Goal: Task Accomplishment & Management: Manage account settings

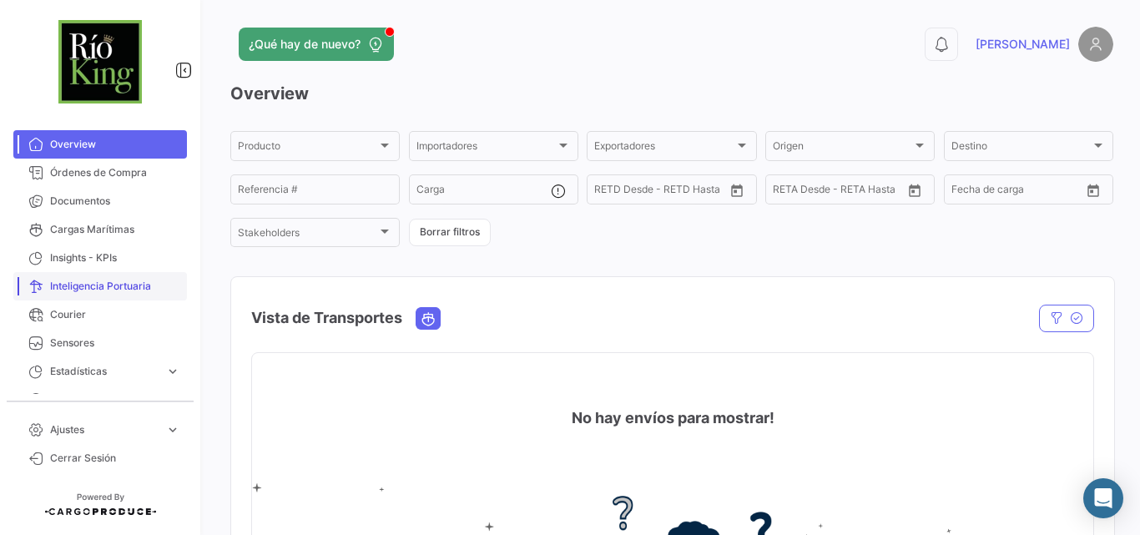
scroll to position [20, 0]
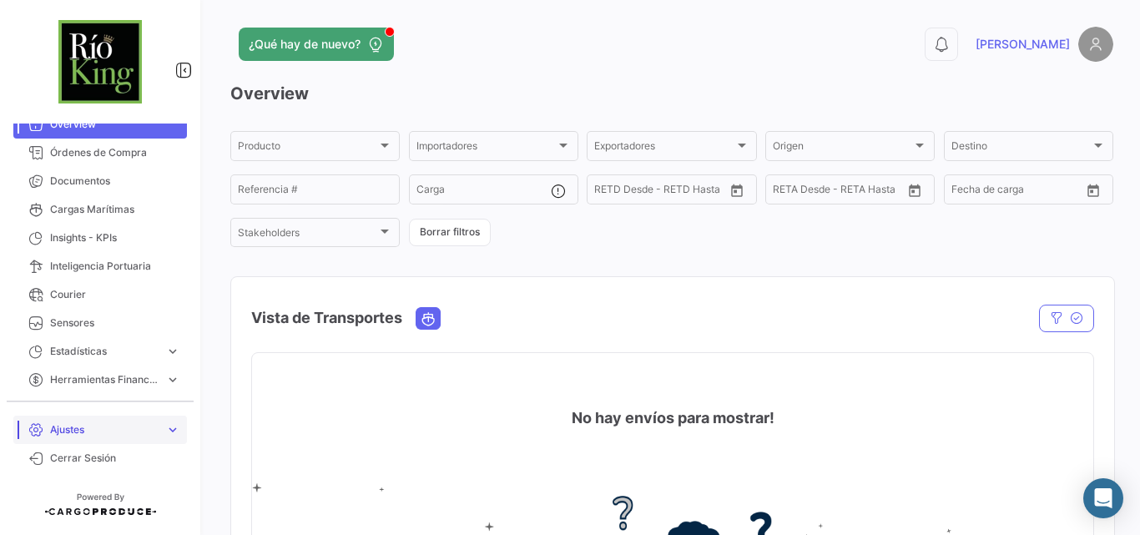
click at [136, 429] on span "Ajustes" at bounding box center [104, 429] width 108 height 15
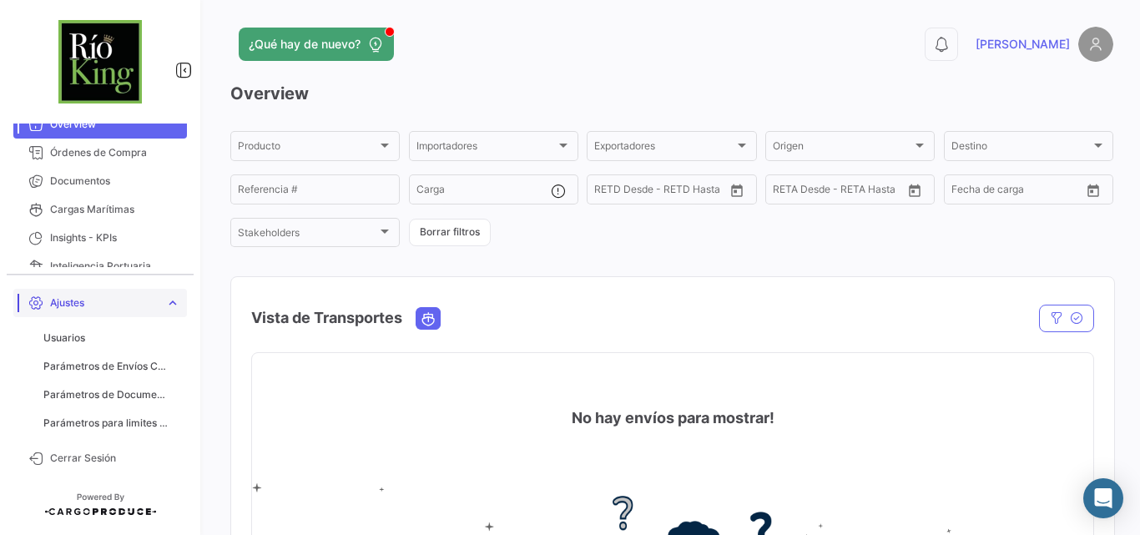
click at [159, 309] on link "Ajustes expand_more" at bounding box center [100, 303] width 174 height 28
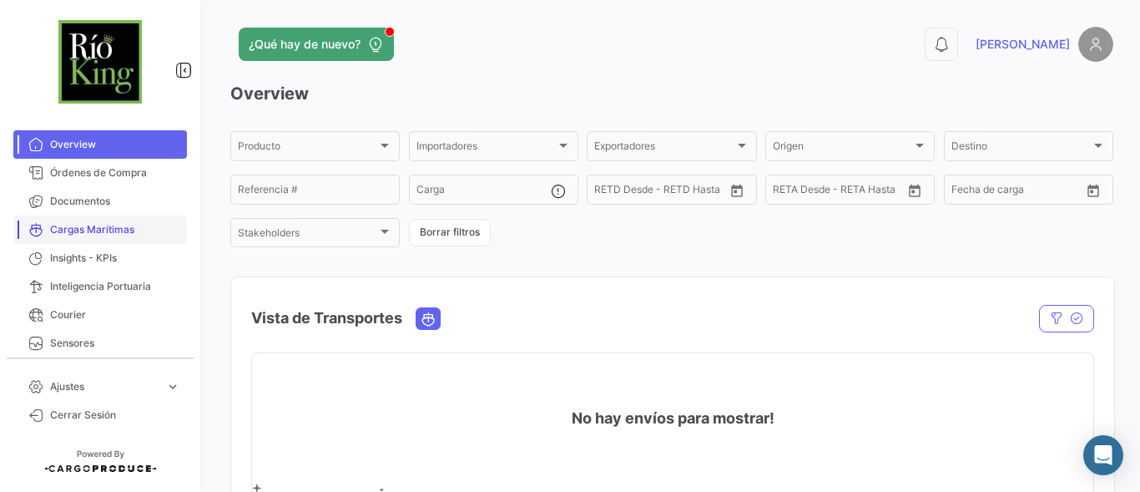
scroll to position [63, 0]
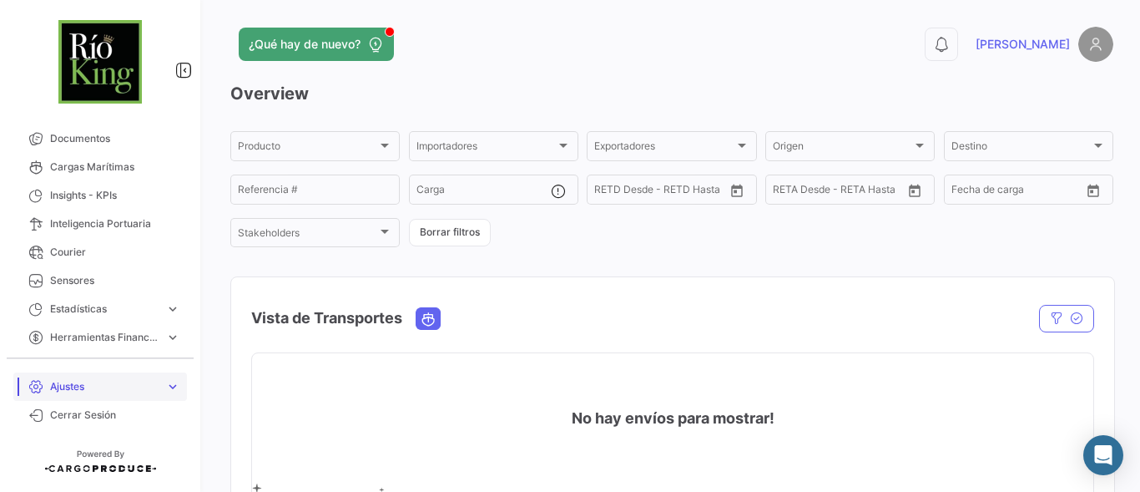
click at [85, 387] on span "Ajustes" at bounding box center [104, 386] width 108 height 15
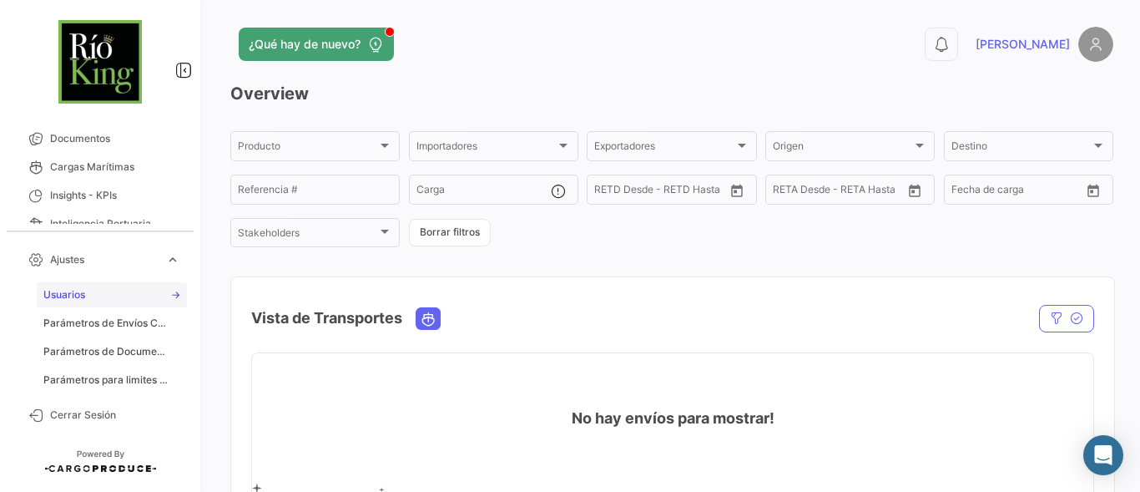
click at [70, 300] on span "Usuarios" at bounding box center [64, 294] width 42 height 15
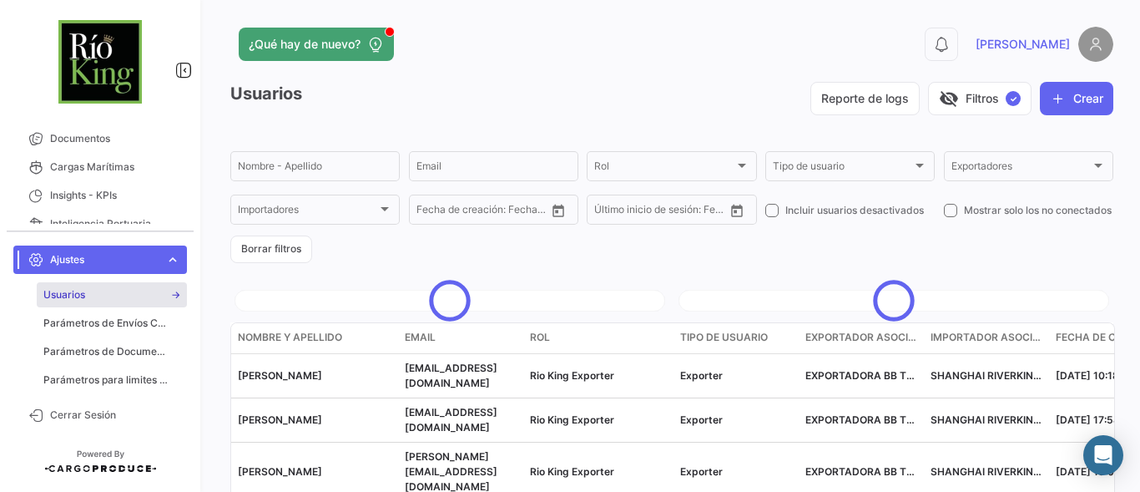
scroll to position [162, 0]
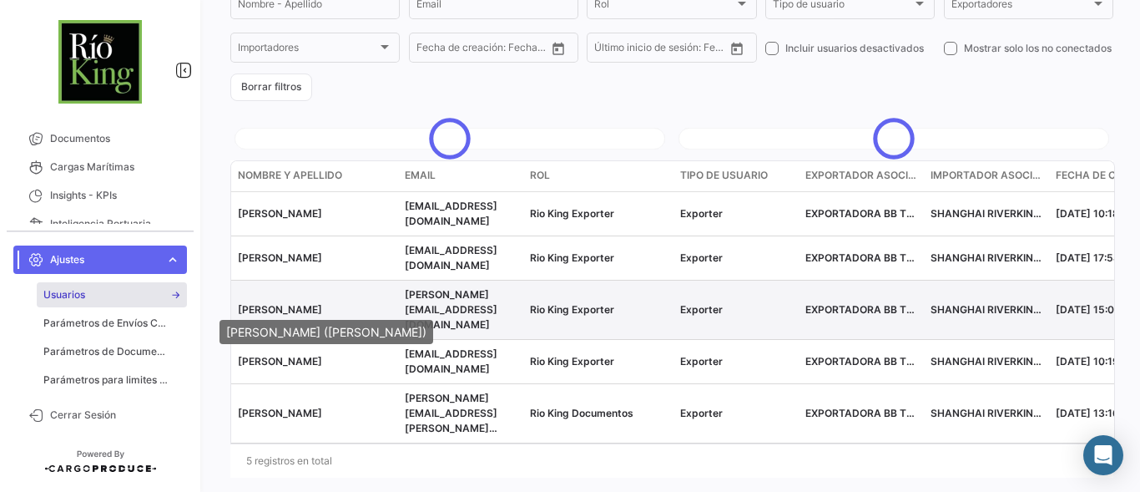
click at [306, 305] on span "[PERSON_NAME]" at bounding box center [280, 309] width 84 height 13
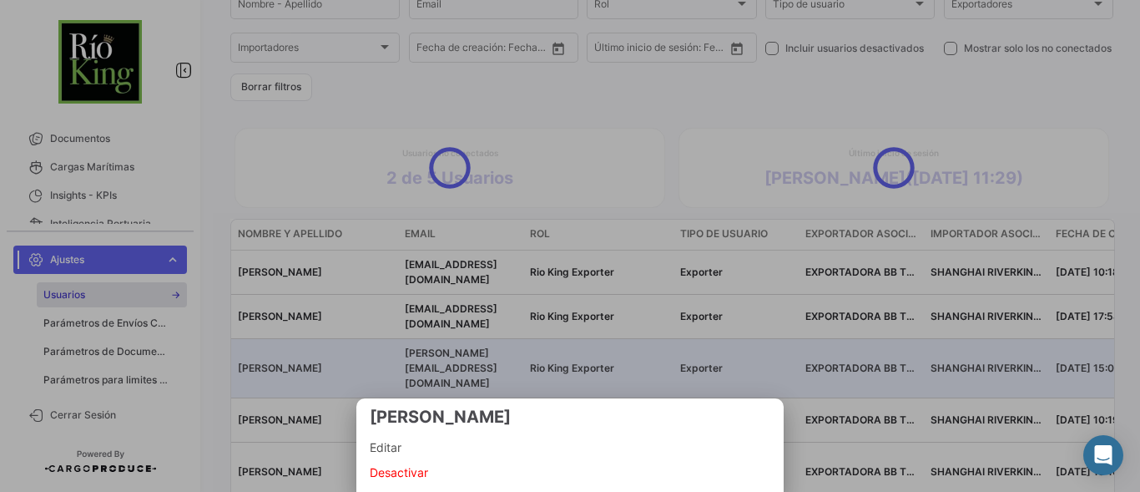
click at [404, 447] on span "Editar" at bounding box center [570, 447] width 401 height 20
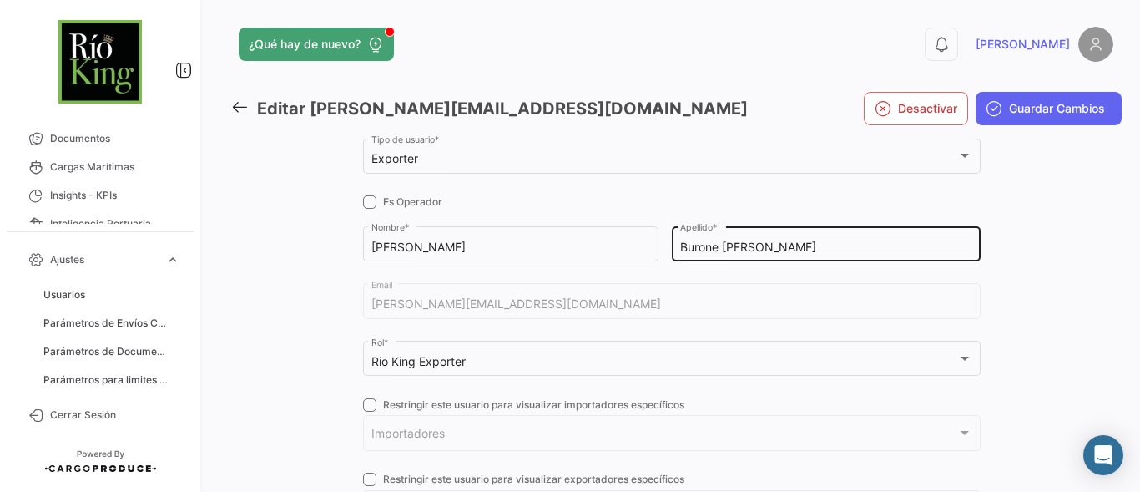
scroll to position [278, 0]
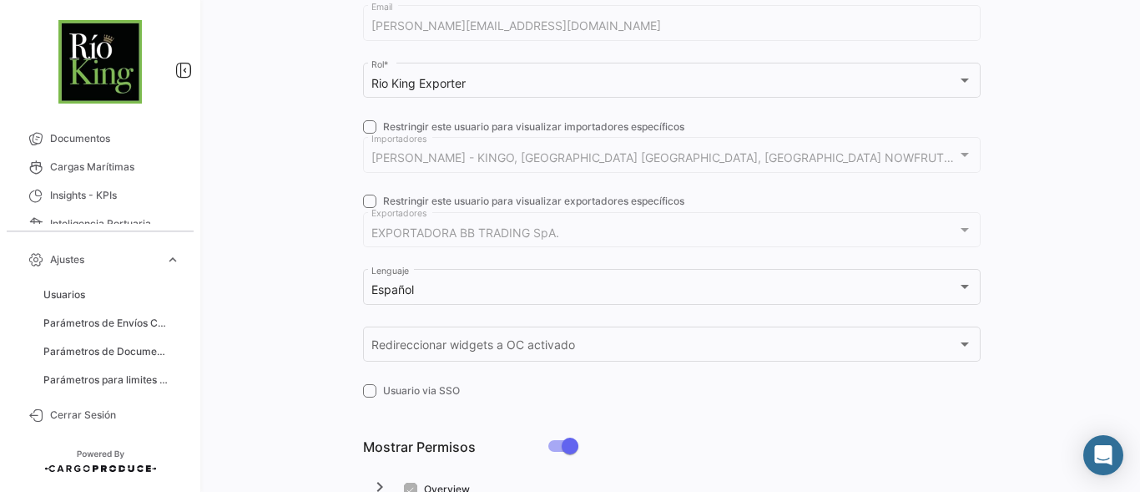
checkbox input "true"
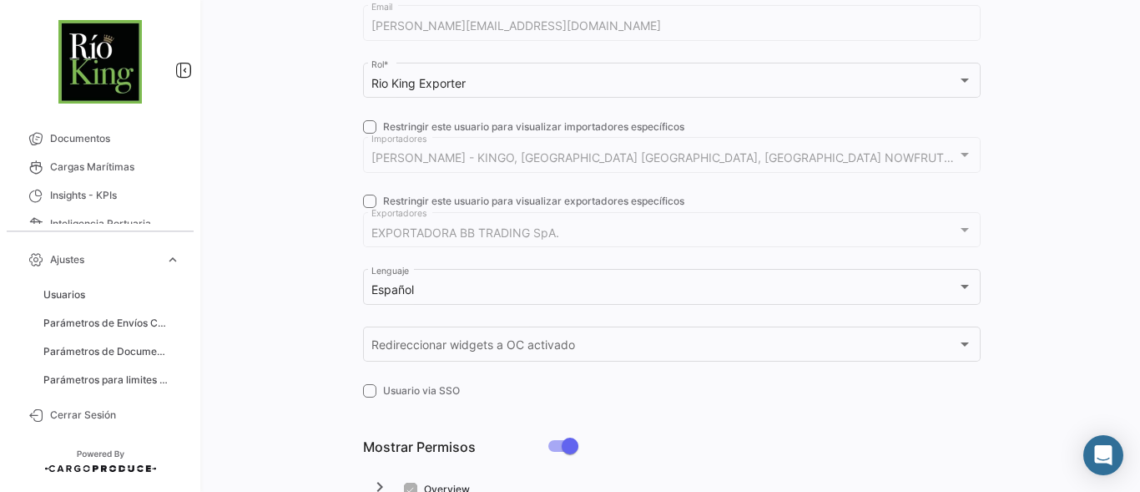
checkbox input "true"
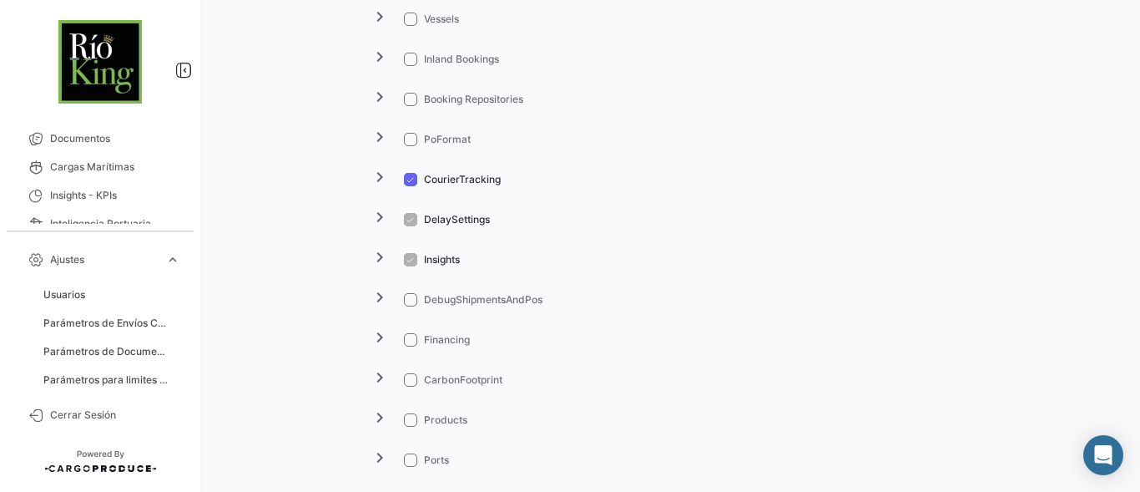
scroll to position [1557, 0]
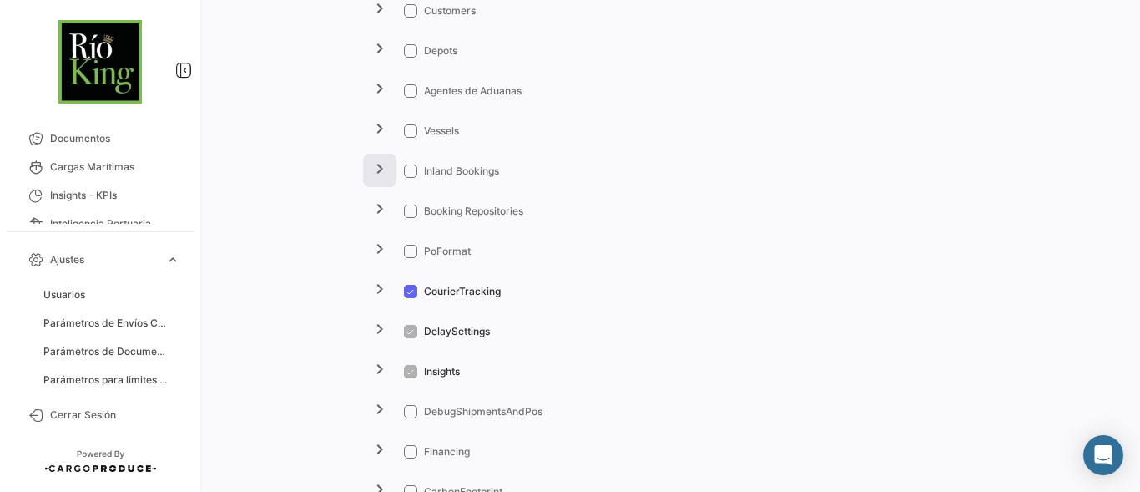
click at [381, 169] on mat-icon "chevron_right" at bounding box center [380, 169] width 20 height 20
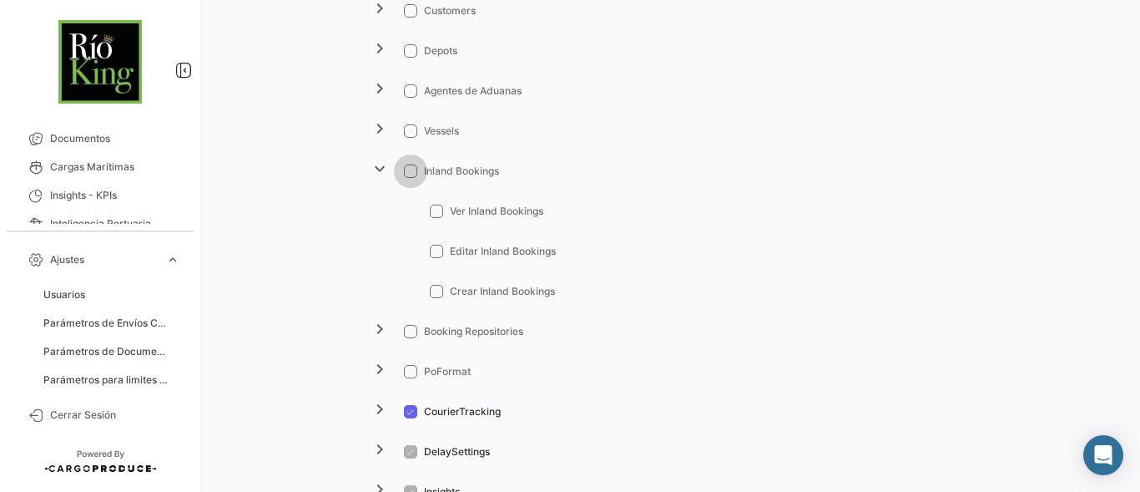
click at [415, 166] on span at bounding box center [410, 170] width 13 height 13
click at [411, 178] on input "Inland Bookings" at bounding box center [410, 178] width 1 height 1
checkbox input "true"
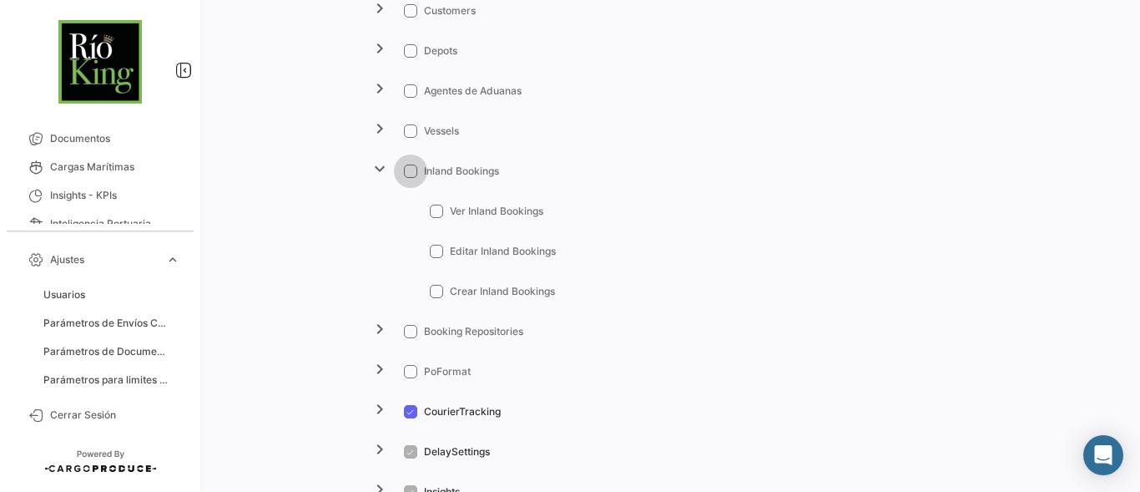
checkbox input "true"
click at [381, 163] on mat-icon "expand_more" at bounding box center [380, 169] width 20 height 20
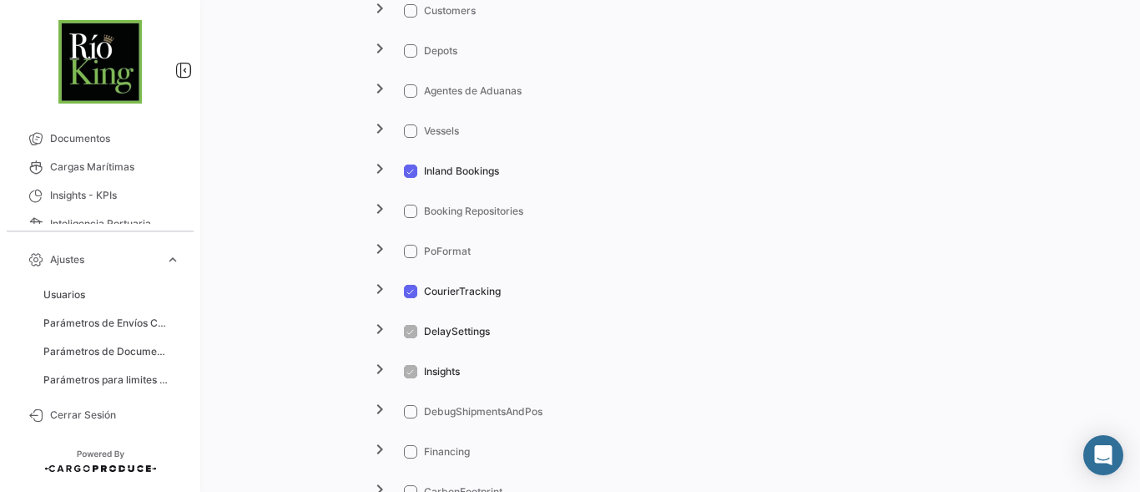
scroll to position [1502, 0]
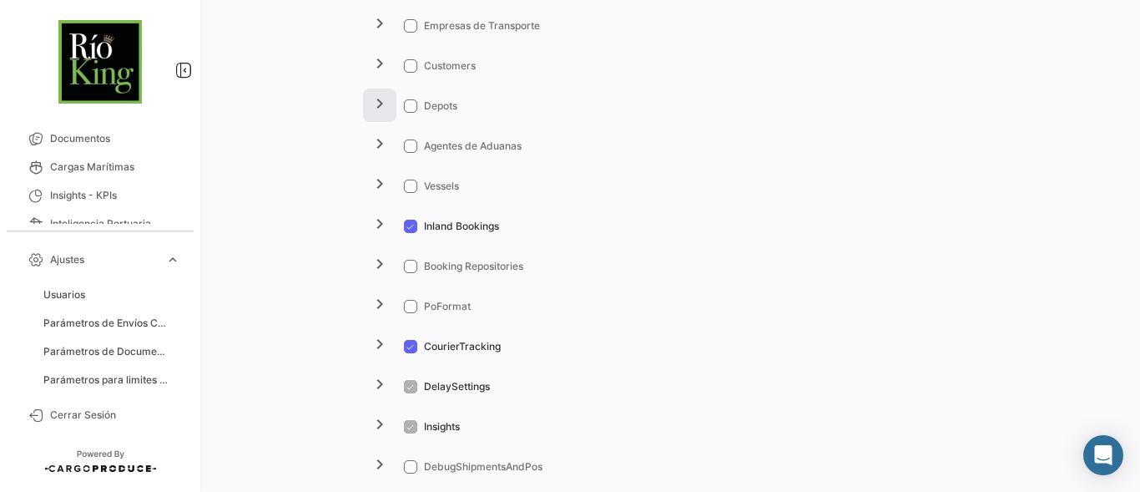
click at [384, 102] on mat-icon "chevron_right" at bounding box center [380, 103] width 20 height 20
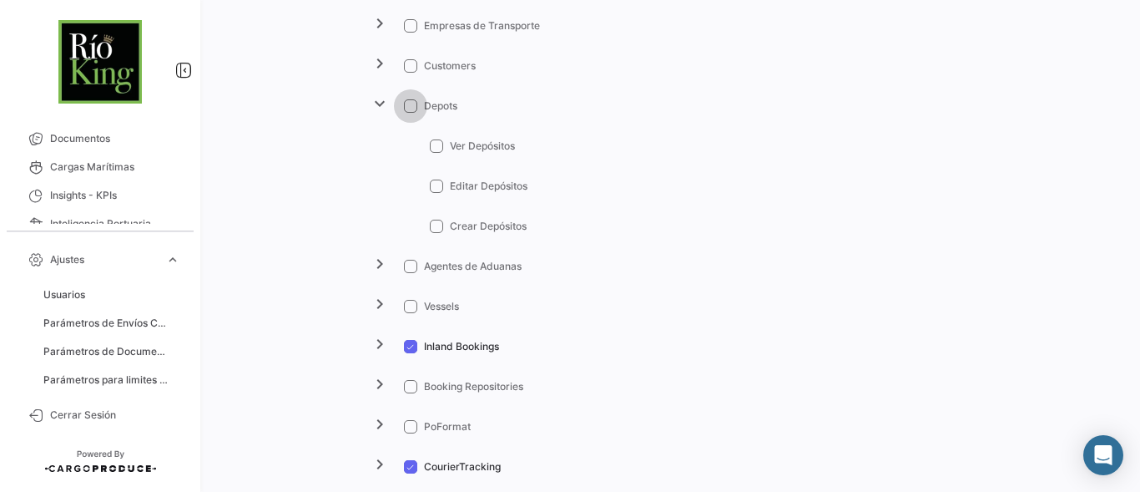
click at [408, 101] on span at bounding box center [410, 105] width 13 height 13
click at [410, 113] on input "Depots" at bounding box center [410, 113] width 1 height 1
checkbox input "true"
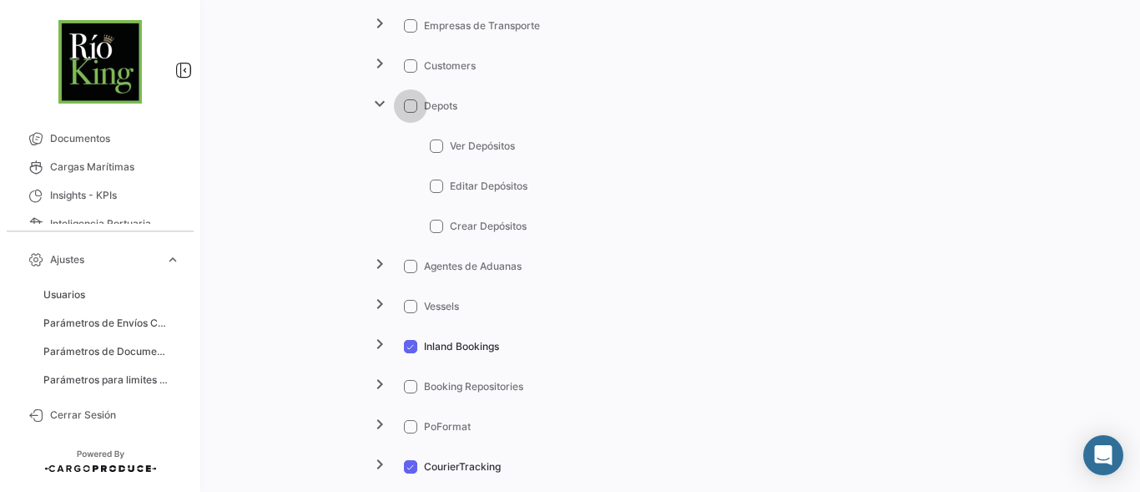
checkbox input "true"
click at [376, 101] on mat-icon "expand_more" at bounding box center [380, 103] width 20 height 20
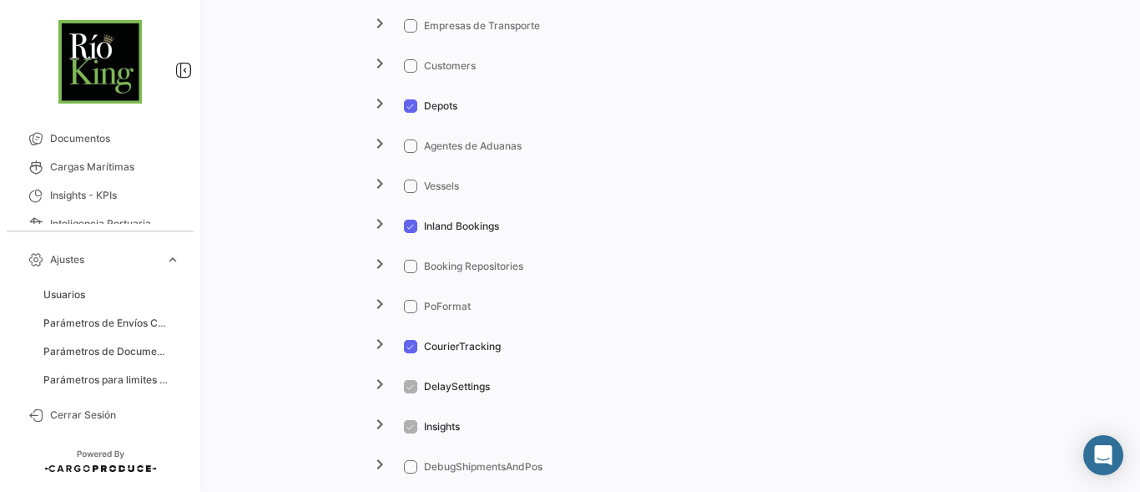
scroll to position [1390, 0]
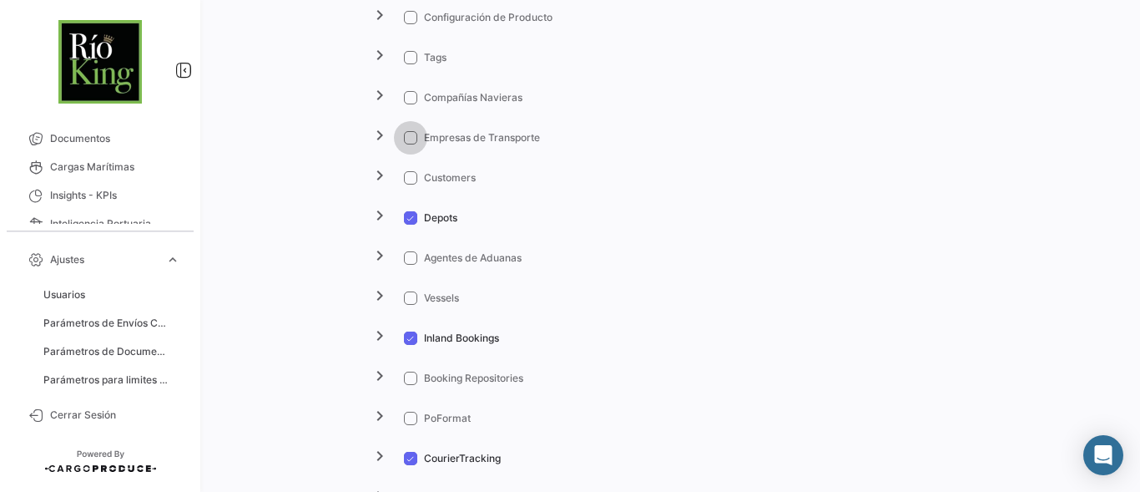
click at [407, 132] on span at bounding box center [410, 137] width 13 height 13
click at [410, 144] on input "Empresas de Transporte" at bounding box center [410, 144] width 1 height 1
checkbox input "true"
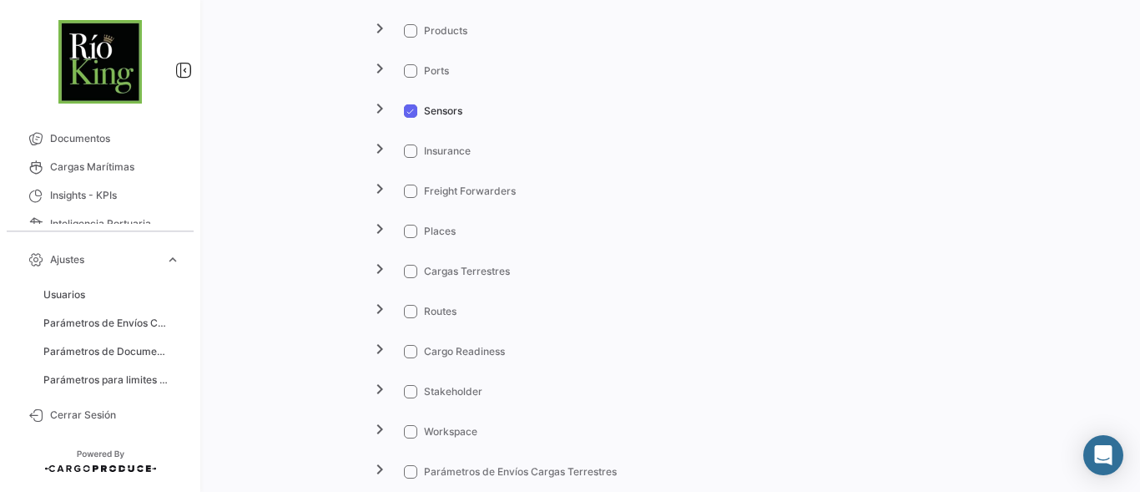
scroll to position [1891, 0]
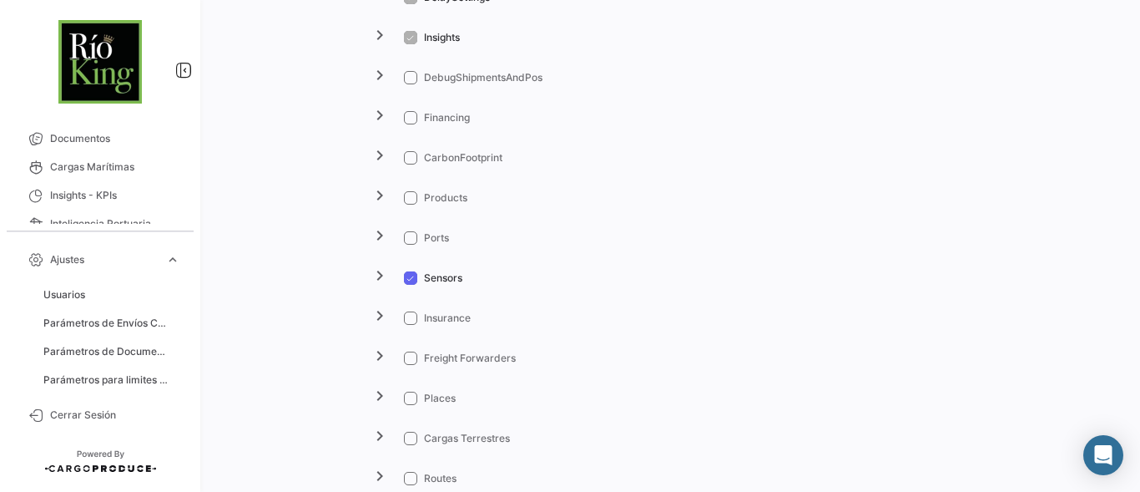
click at [406, 396] on span at bounding box center [410, 397] width 13 height 13
click at [410, 405] on input "Places" at bounding box center [410, 405] width 1 height 1
checkbox input "true"
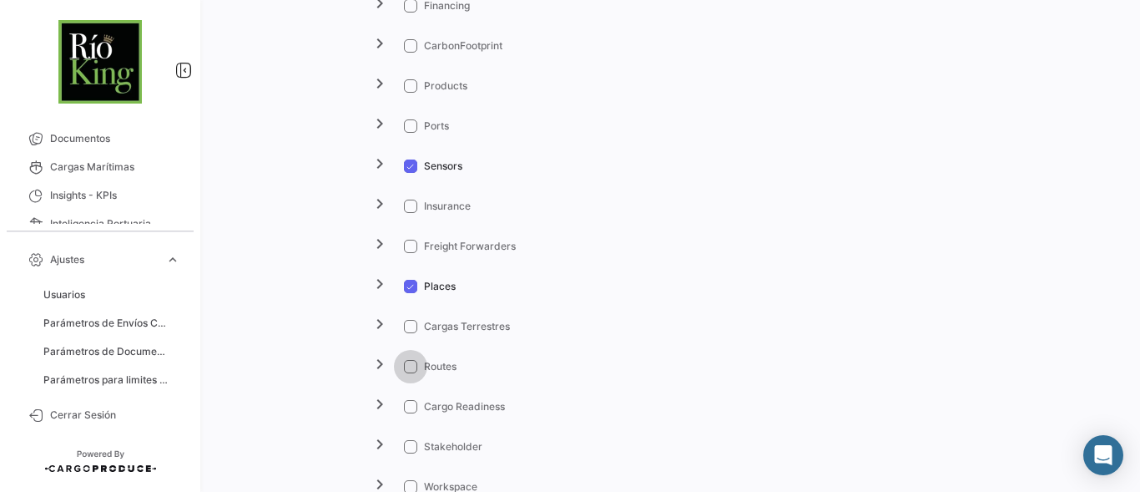
click at [404, 360] on span at bounding box center [410, 366] width 13 height 13
click at [410, 373] on input "Routes" at bounding box center [410, 373] width 1 height 1
checkbox input "true"
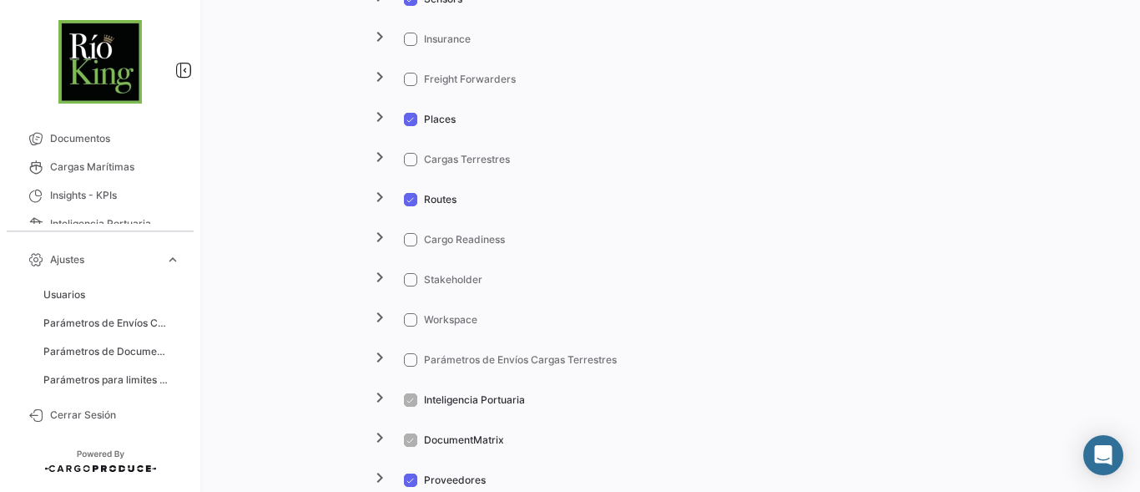
scroll to position [2225, 0]
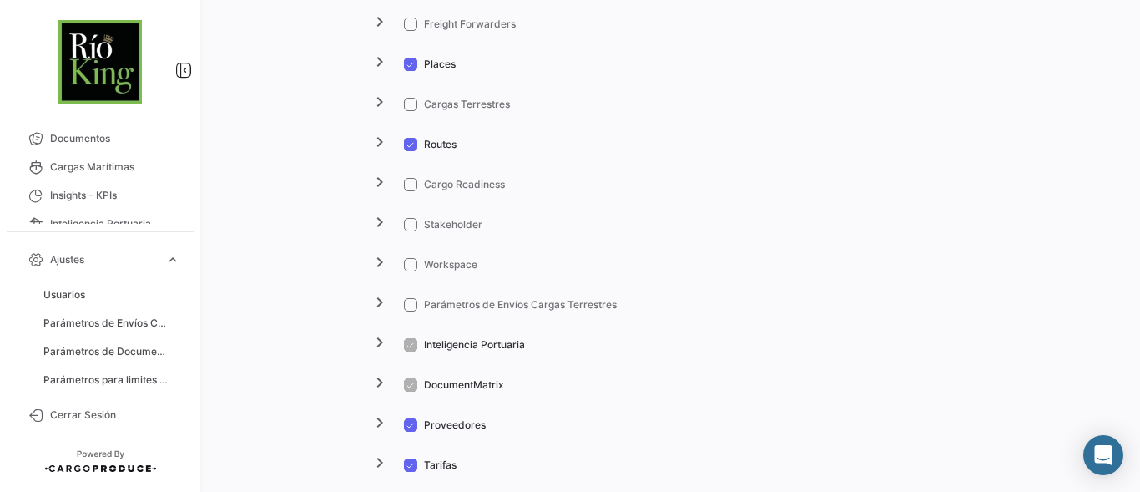
click at [408, 265] on span at bounding box center [410, 264] width 13 height 13
click at [410, 271] on input "Workspace" at bounding box center [410, 271] width 1 height 1
checkbox input "true"
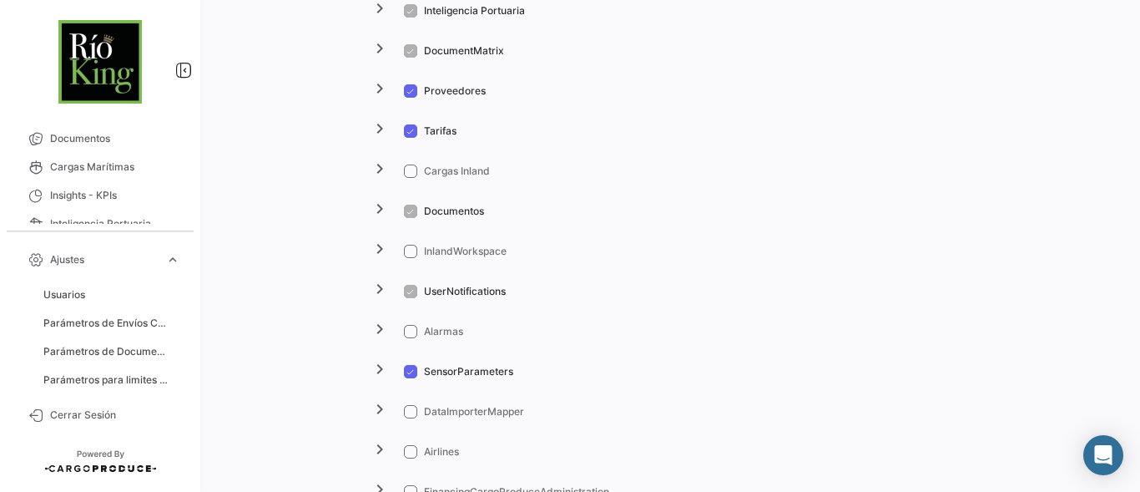
scroll to position [2615, 0]
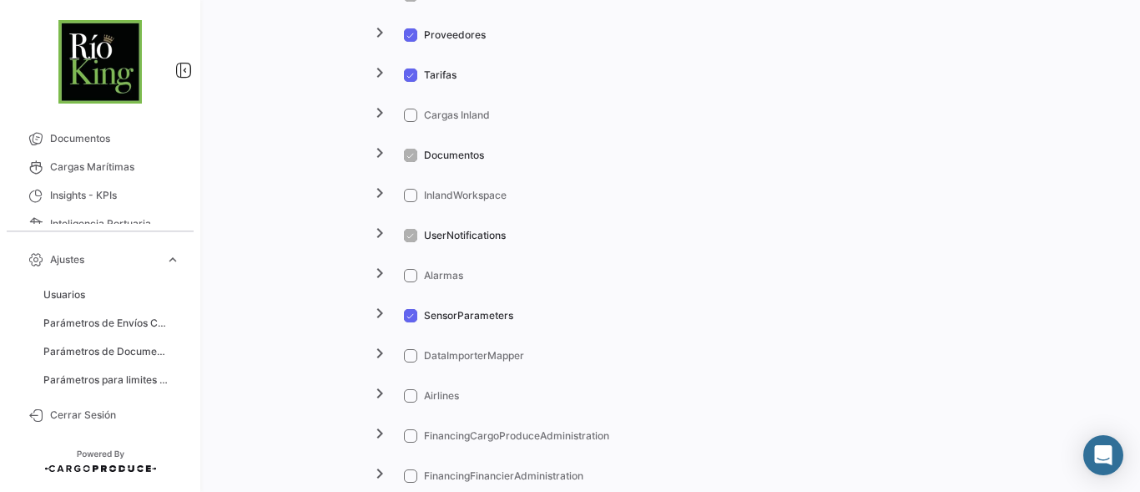
click at [412, 192] on span at bounding box center [410, 195] width 13 height 13
click at [411, 202] on input "InlandWorkspace" at bounding box center [410, 202] width 1 height 1
checkbox input "true"
click at [411, 112] on span at bounding box center [410, 114] width 13 height 13
click at [411, 122] on input "Cargas Inland" at bounding box center [410, 122] width 1 height 1
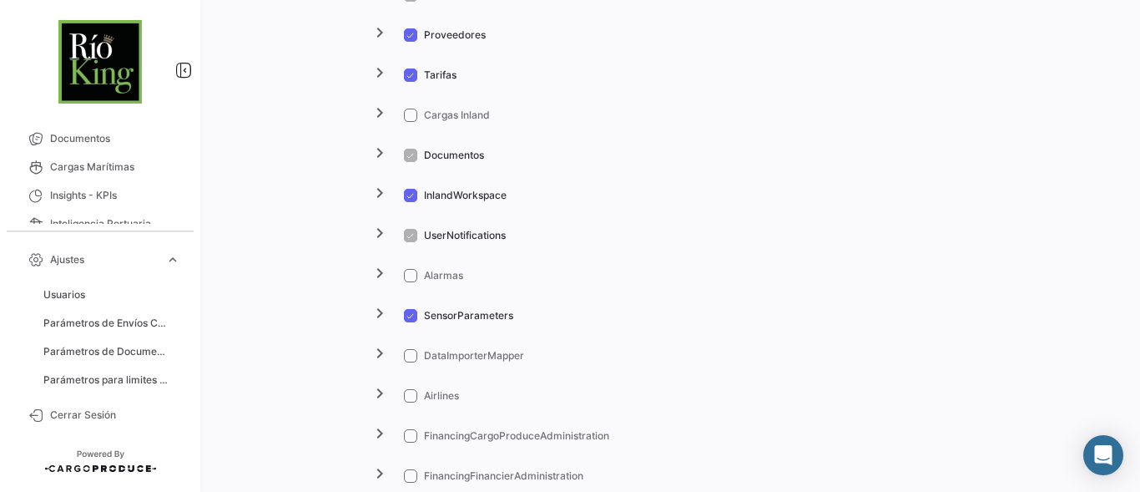
checkbox input "true"
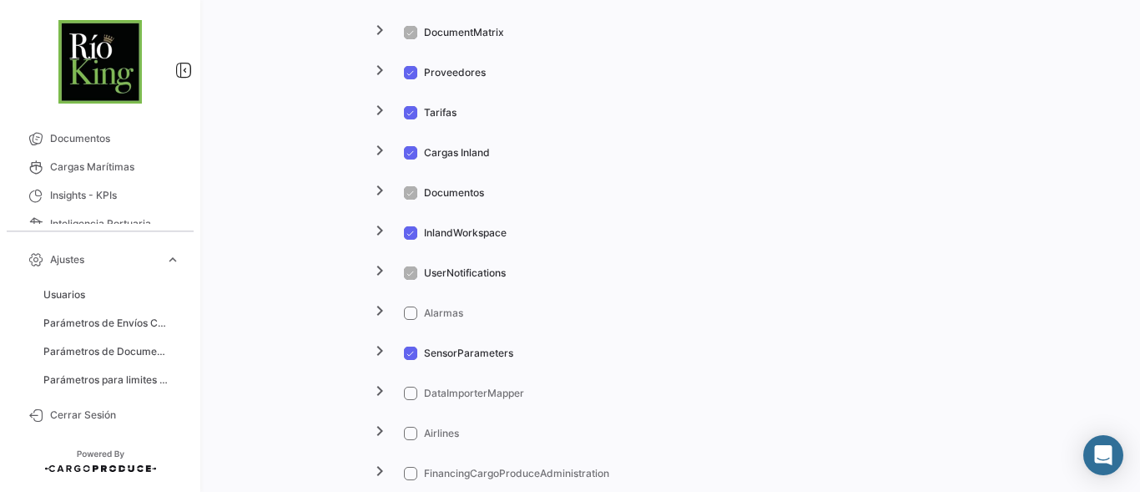
scroll to position [2465, 0]
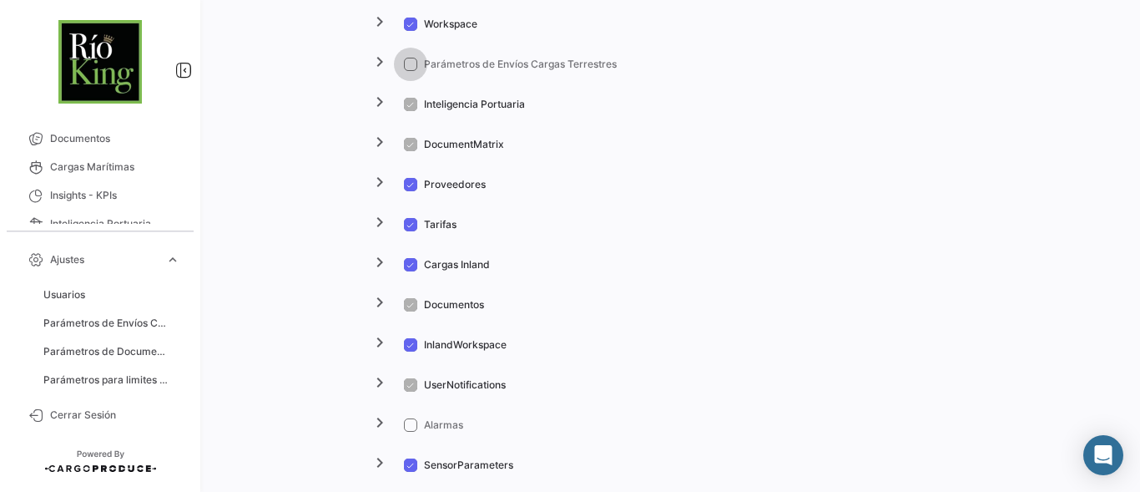
click at [406, 58] on span at bounding box center [410, 64] width 13 height 13
click at [410, 71] on input "Parámetros de Envíos Cargas Terrestres" at bounding box center [410, 71] width 1 height 1
checkbox input "true"
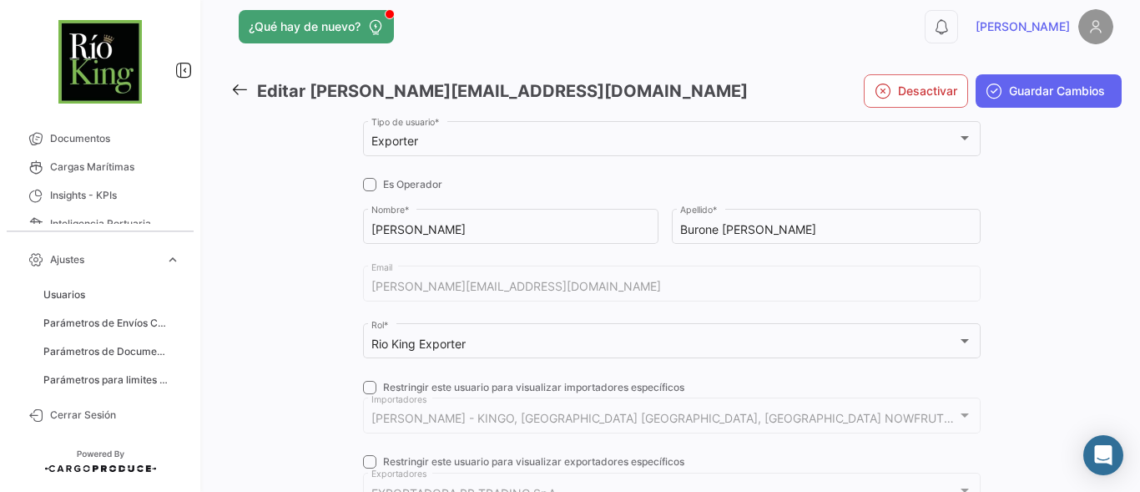
scroll to position [0, 0]
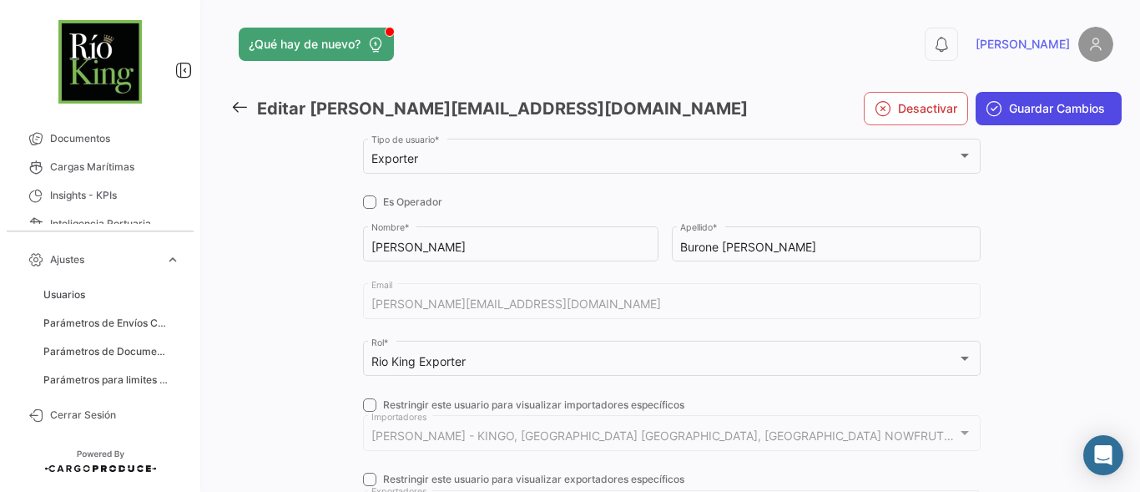
click at [1026, 113] on span "Guardar Cambios" at bounding box center [1057, 108] width 96 height 17
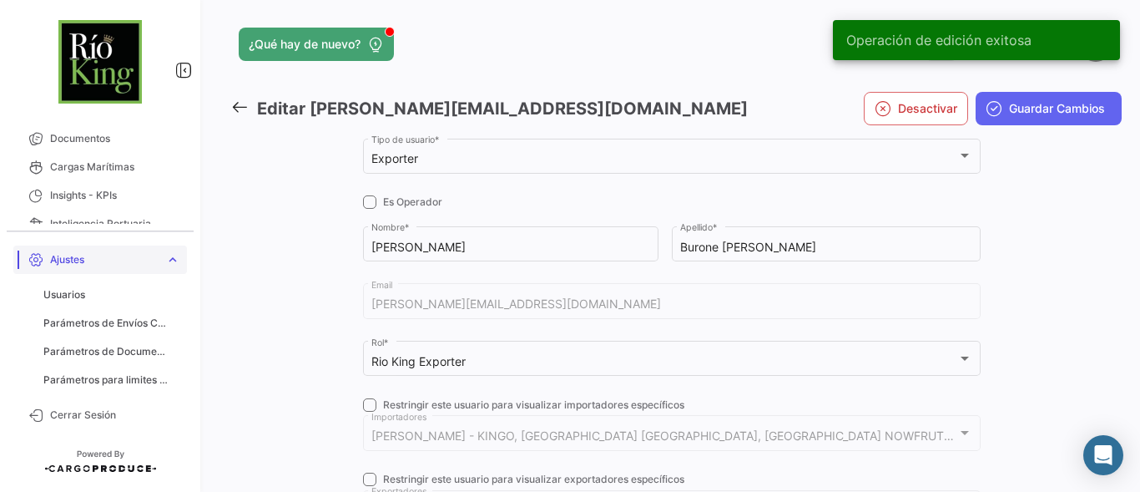
click at [137, 264] on span "Ajustes" at bounding box center [104, 259] width 108 height 15
